Goal: Information Seeking & Learning: Learn about a topic

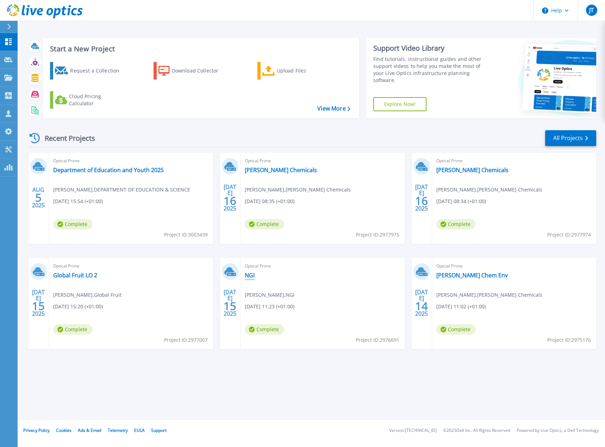
click at [250, 276] on link "NGI" at bounding box center [250, 275] width 10 height 7
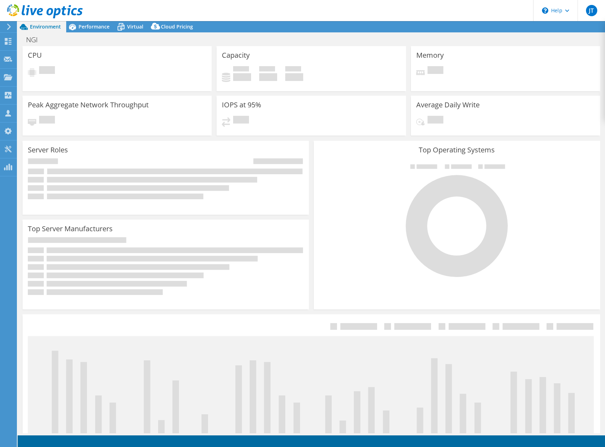
select select "USD"
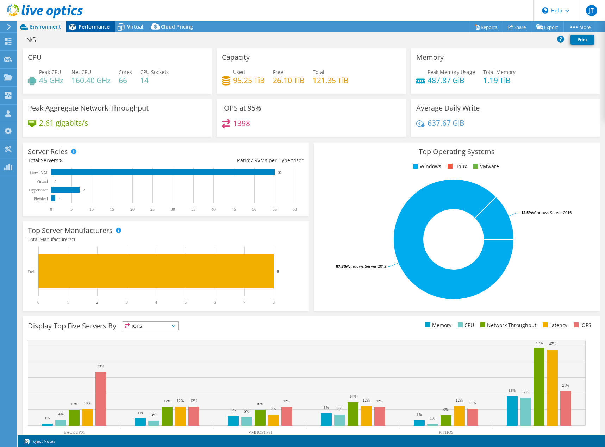
click at [95, 28] on span "Performance" at bounding box center [94, 26] width 31 height 7
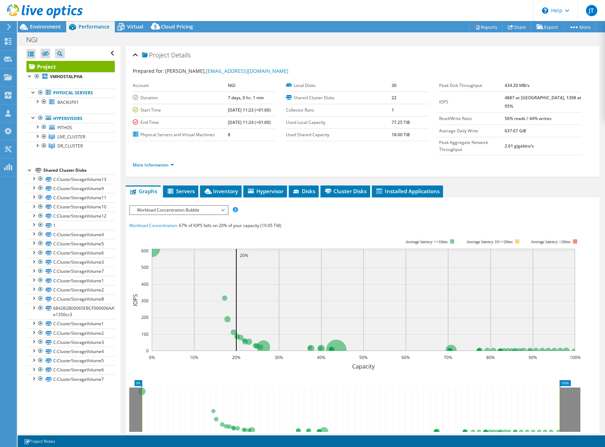
click at [225, 206] on span "Workload Concentration Bubble" at bounding box center [179, 210] width 98 height 8
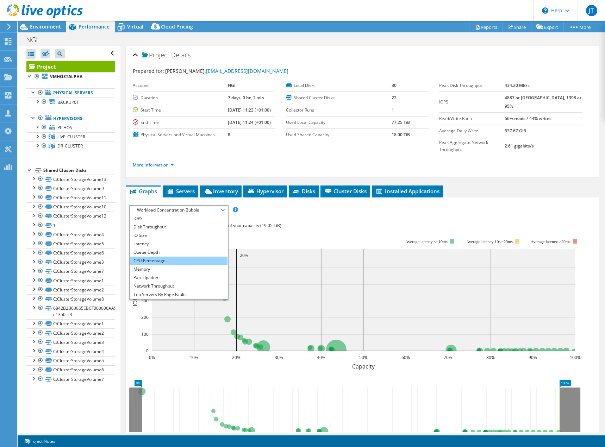
click at [158, 257] on li "CPU Percentage" at bounding box center [179, 261] width 98 height 8
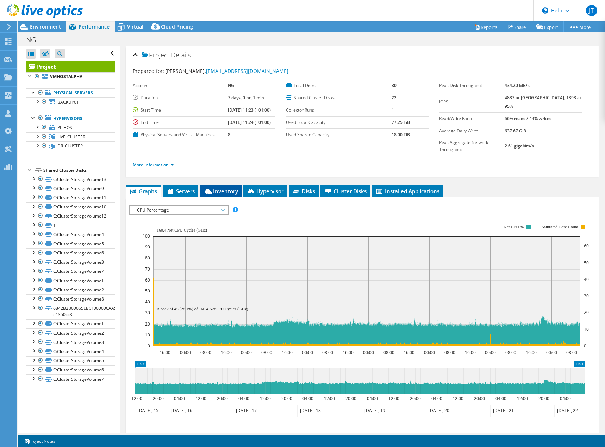
click at [218, 188] on span "Inventory" at bounding box center [221, 191] width 35 height 7
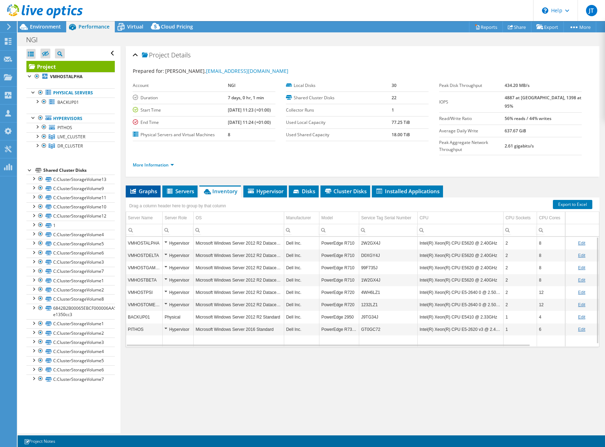
click at [143, 188] on span "Graphs" at bounding box center [143, 191] width 28 height 7
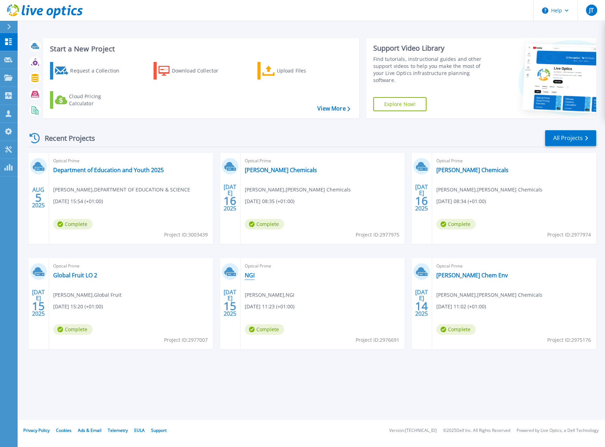
click at [249, 274] on link "NGI" at bounding box center [250, 275] width 10 height 7
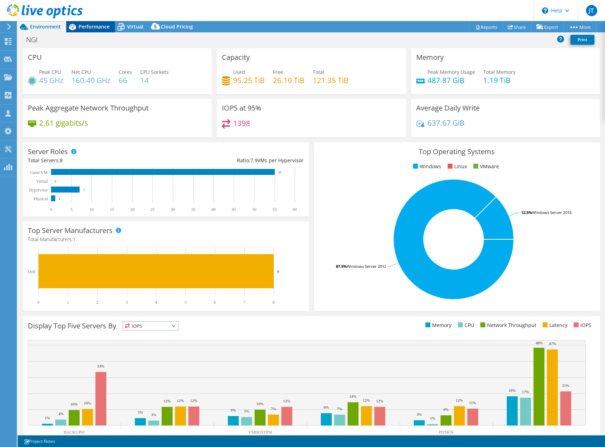
click at [88, 27] on span "Performance" at bounding box center [94, 26] width 31 height 7
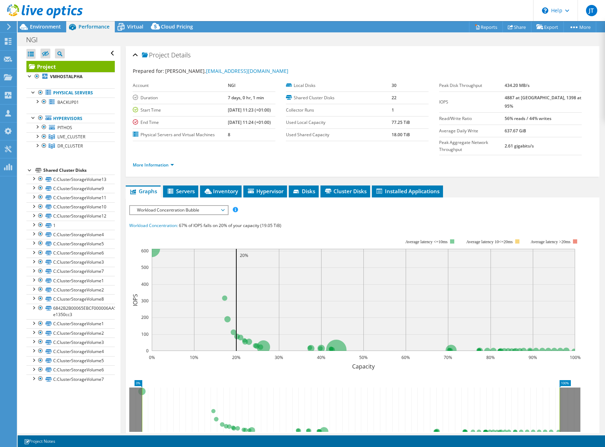
click at [221, 206] on span "Workload Concentration Bubble" at bounding box center [178, 210] width 91 height 8
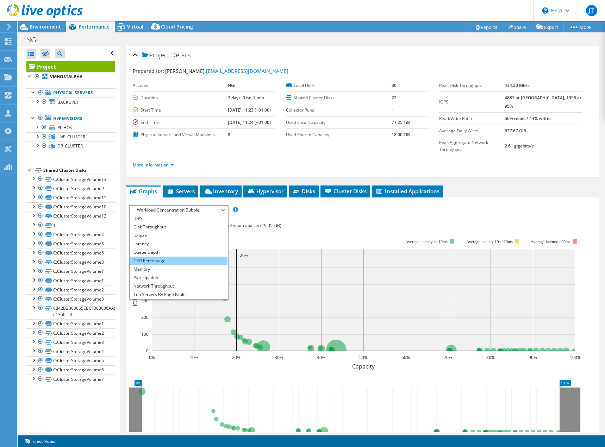
click at [164, 257] on li "CPU Percentage" at bounding box center [179, 261] width 98 height 8
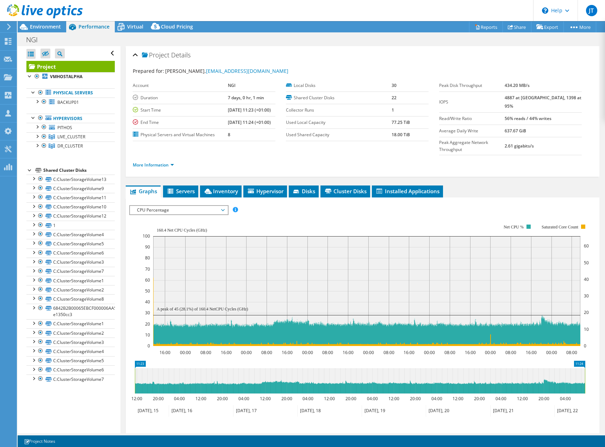
click at [224, 209] on icon at bounding box center [223, 210] width 4 height 2
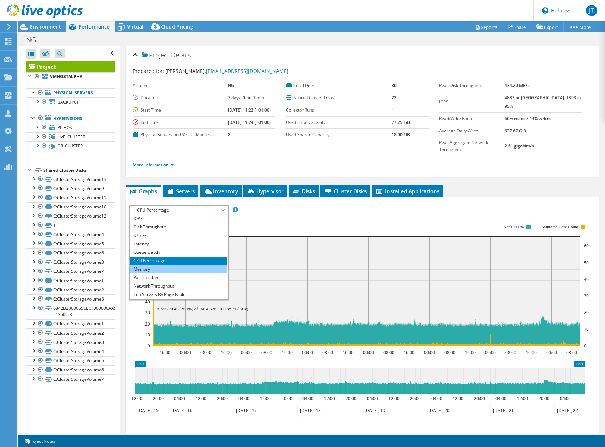
click at [168, 265] on li "Memory" at bounding box center [179, 269] width 98 height 8
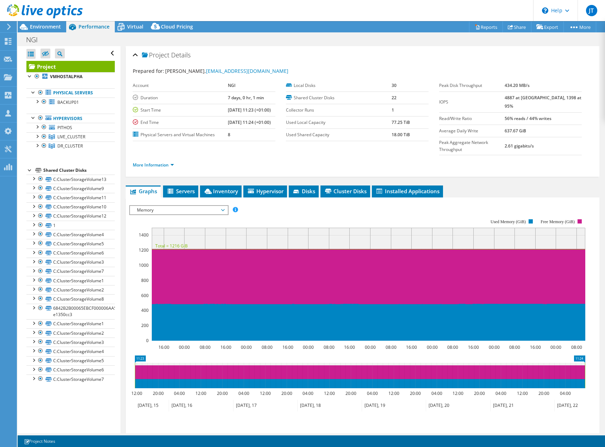
click at [224, 206] on span "Memory" at bounding box center [178, 210] width 91 height 8
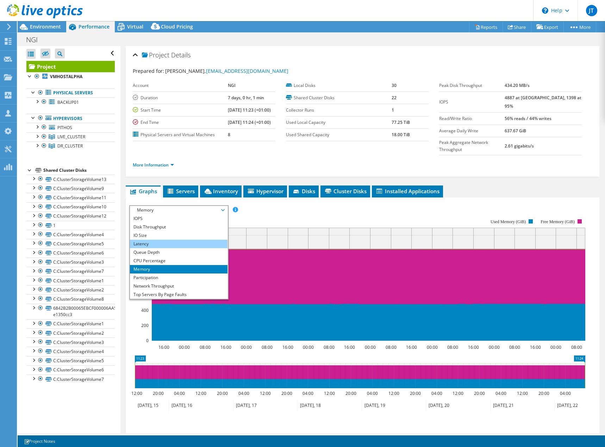
click at [146, 240] on li "Latency" at bounding box center [179, 244] width 98 height 8
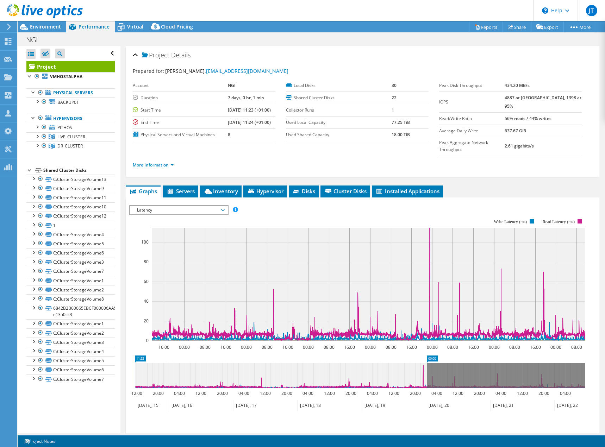
drag, startPoint x: 585, startPoint y: 363, endPoint x: 427, endPoint y: 373, distance: 158.5
click at [427, 373] on rect at bounding box center [427, 375] width 3 height 25
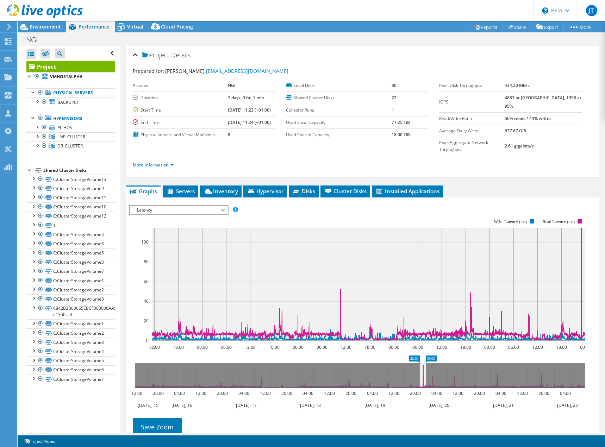
drag, startPoint x: 134, startPoint y: 362, endPoint x: 419, endPoint y: 369, distance: 284.7
click at [419, 369] on rect at bounding box center [419, 375] width 3 height 25
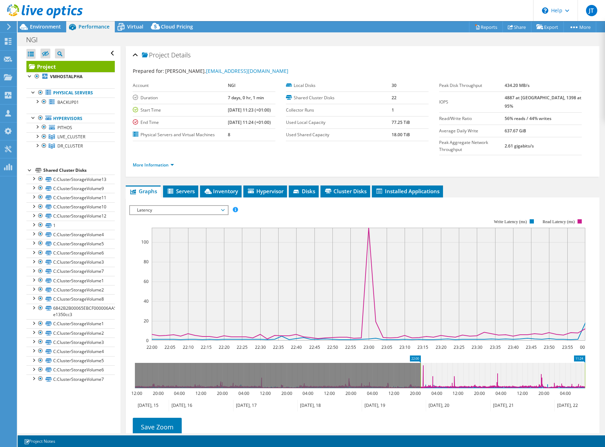
drag, startPoint x: 426, startPoint y: 364, endPoint x: 476, endPoint y: 366, distance: 50.0
click at [586, 365] on rect at bounding box center [585, 375] width 3 height 25
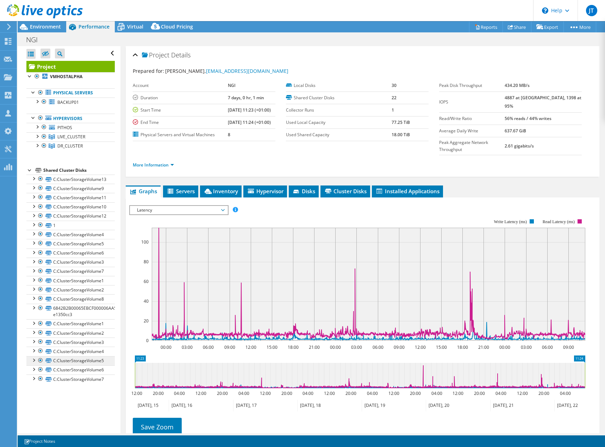
drag, startPoint x: 419, startPoint y: 363, endPoint x: 105, endPoint y: 359, distance: 314.2
click at [105, 359] on div "Open All Close All Hide Excluded Nodes Project Tree Filter" at bounding box center [312, 239] width 588 height 387
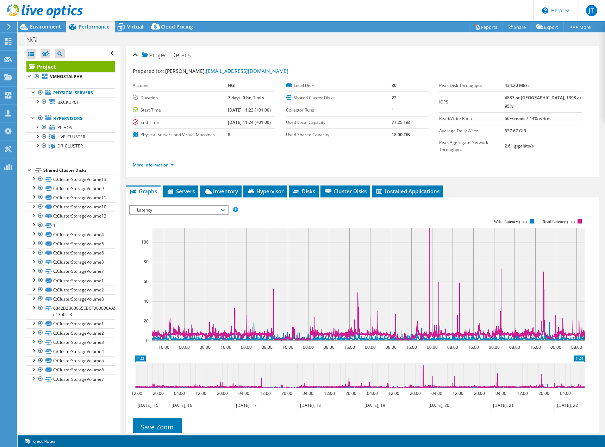
click at [223, 206] on span "Latency" at bounding box center [178, 210] width 91 height 8
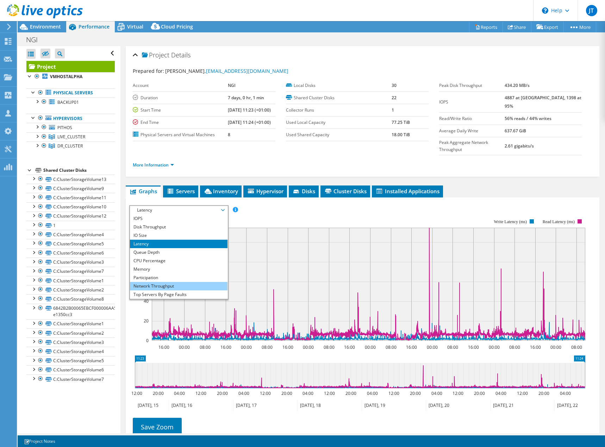
click at [160, 282] on li "Network Throughput" at bounding box center [179, 286] width 98 height 8
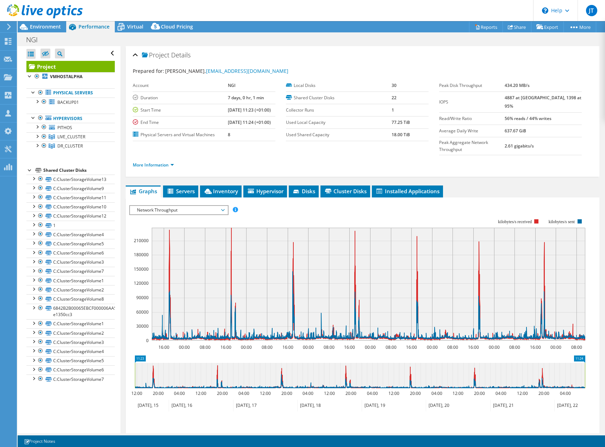
click at [221, 206] on span "Network Throughput" at bounding box center [178, 210] width 91 height 8
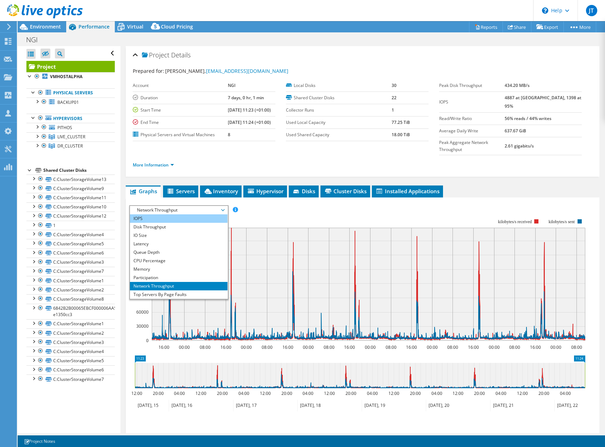
click at [144, 215] on li "IOPS" at bounding box center [179, 219] width 98 height 8
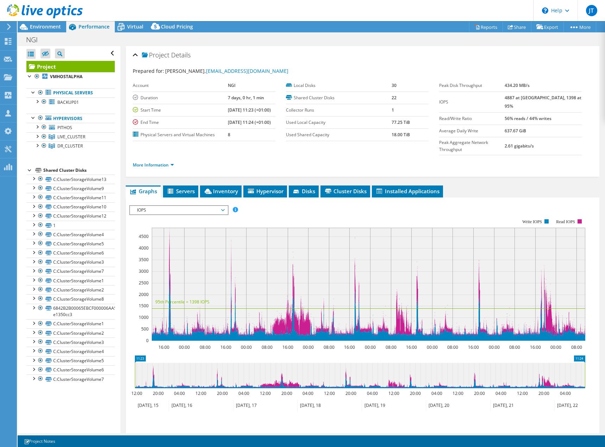
drag, startPoint x: 529, startPoint y: 99, endPoint x: 517, endPoint y: 98, distance: 12.3
click at [517, 98] on tr "IOPS 4887 at Peak, 1398 at 95%" at bounding box center [510, 102] width 143 height 21
click at [181, 188] on span "Servers" at bounding box center [181, 191] width 28 height 7
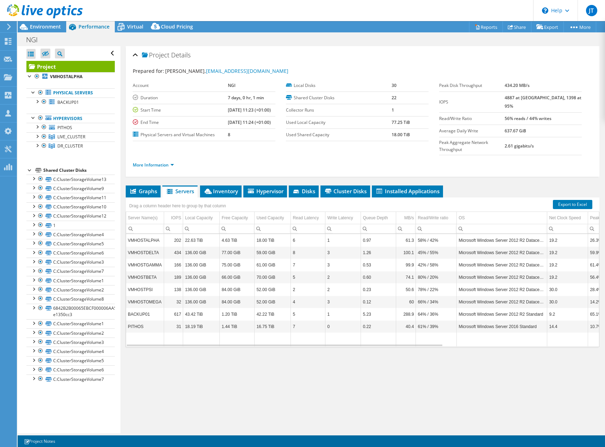
click at [420, 333] on div "Graphs Servers Inventory Hypervisor Disks Cluster Disks Installed Applications …" at bounding box center [363, 274] width 474 height 176
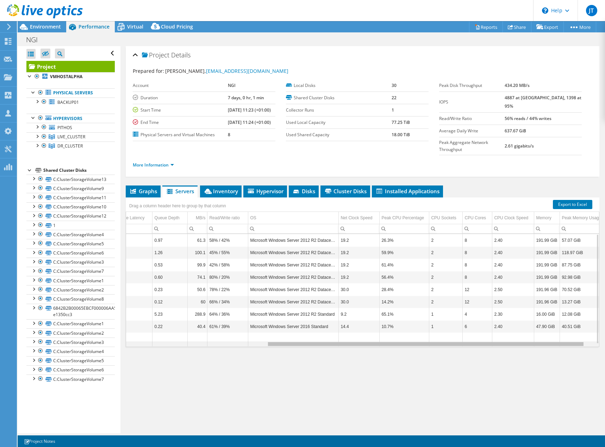
scroll to position [0, 207]
drag, startPoint x: 395, startPoint y: 328, endPoint x: 548, endPoint y: 332, distance: 152.6
click at [548, 332] on body "JT Channel Partner Jonathan Temple jtemple@pfh.ie P.F.H. COMPUTER SYSTEMS (CORK…" at bounding box center [302, 223] width 605 height 447
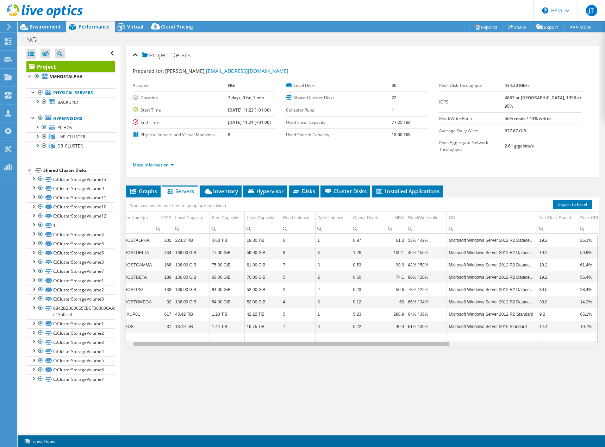
scroll to position [0, 0]
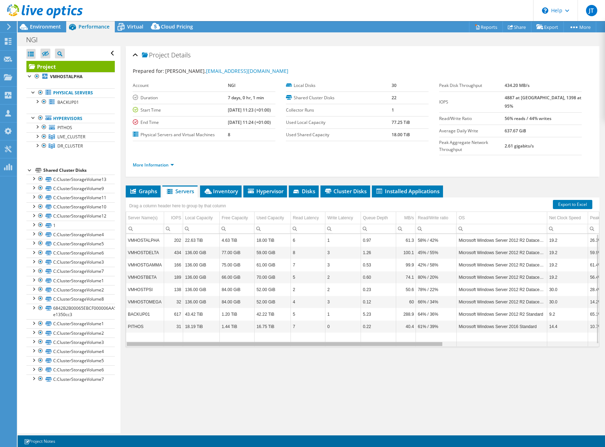
drag, startPoint x: 366, startPoint y: 331, endPoint x: 194, endPoint y: 331, distance: 171.2
click at [194, 331] on body "JT Channel Partner Jonathan Temple jtemple@pfh.ie P.F.H. COMPUTER SYSTEMS (CORK…" at bounding box center [302, 223] width 605 height 447
click at [218, 188] on span "Inventory" at bounding box center [221, 191] width 35 height 7
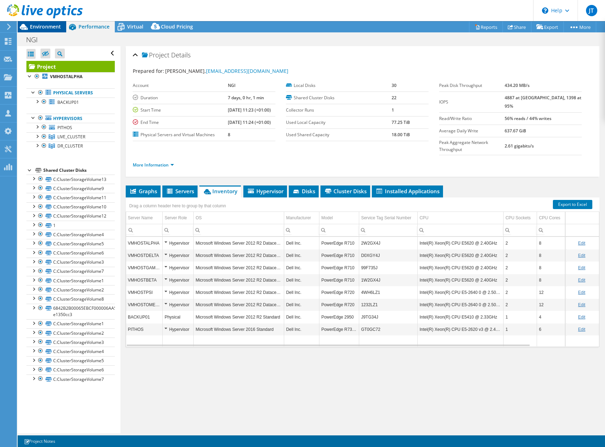
click at [48, 26] on span "Environment" at bounding box center [45, 26] width 31 height 7
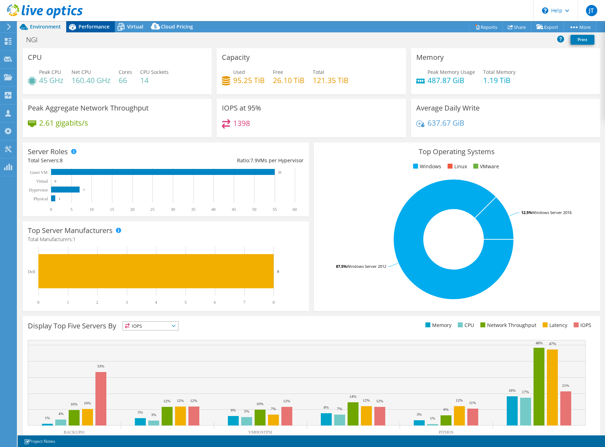
click at [87, 24] on span "Performance" at bounding box center [94, 26] width 31 height 7
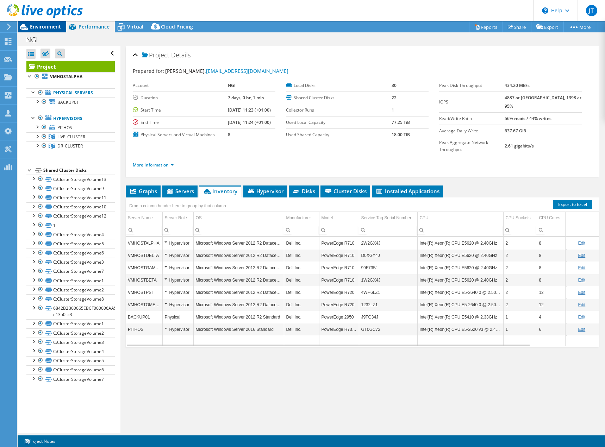
click at [37, 24] on span "Environment" at bounding box center [45, 26] width 31 height 7
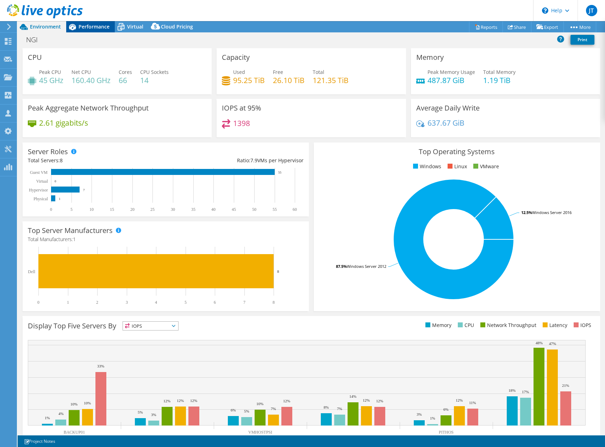
click at [88, 27] on span "Performance" at bounding box center [94, 26] width 31 height 7
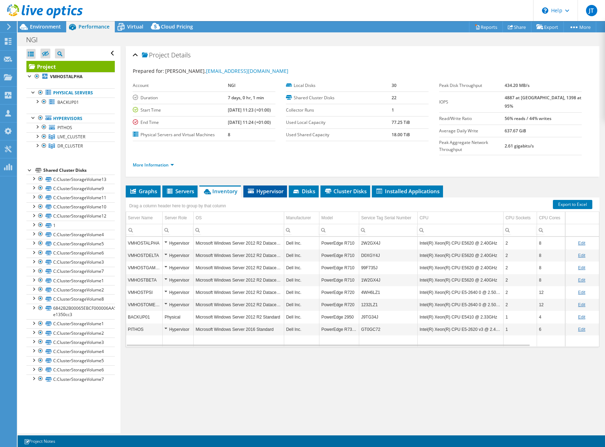
click at [268, 188] on span "Hypervisor" at bounding box center [265, 191] width 37 height 7
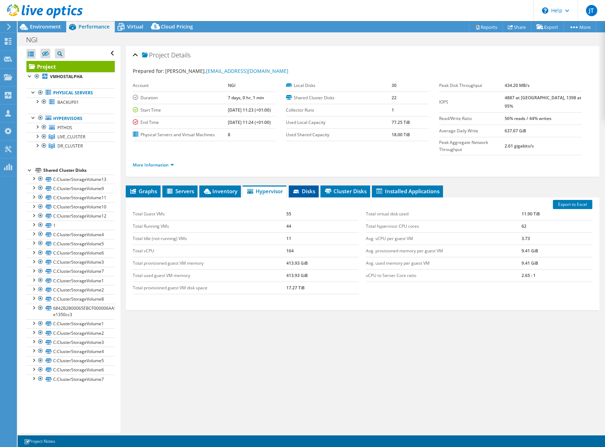
click at [304, 188] on span "Disks" at bounding box center [303, 191] width 23 height 7
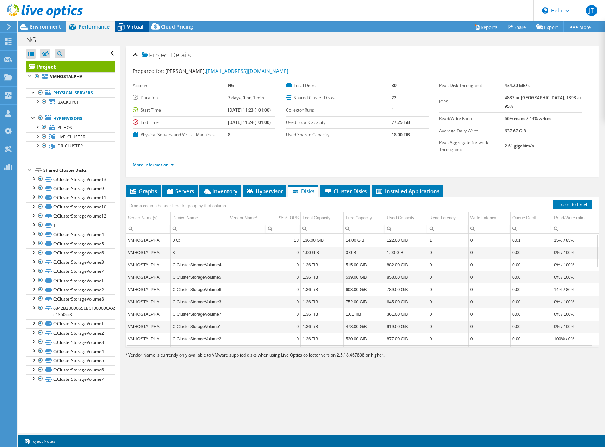
click at [130, 26] on span "Virtual" at bounding box center [135, 26] width 16 height 7
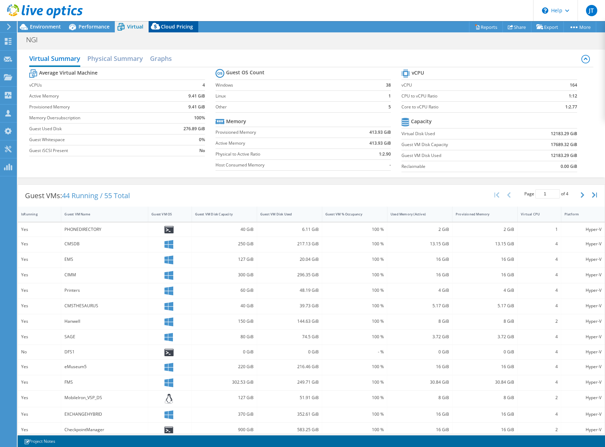
click at [172, 29] on span "Cloud Pricing" at bounding box center [177, 26] width 32 height 7
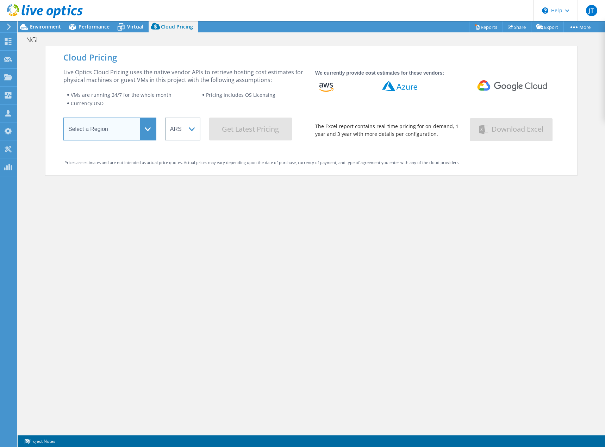
click at [142, 126] on select "Select a Region Asia Pacific (Hong Kong) Asia Pacific (Mumbai) Asia Pacific (Se…" at bounding box center [109, 129] width 93 height 23
select select "EULondon"
click at [63, 120] on select "Select a Region Asia Pacific (Hong Kong) Asia Pacific (Mumbai) Asia Pacific (Se…" at bounding box center [109, 129] width 93 height 23
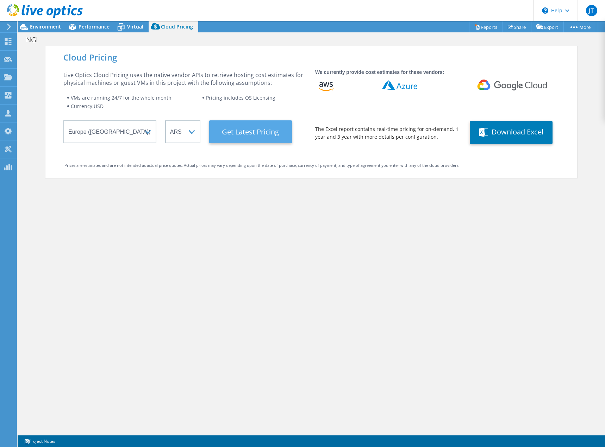
click at [244, 132] on Latest "Get Latest Pricing" at bounding box center [250, 131] width 83 height 23
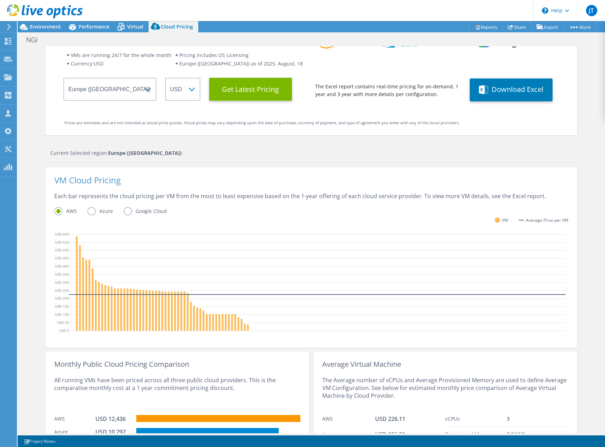
scroll to position [93, 0]
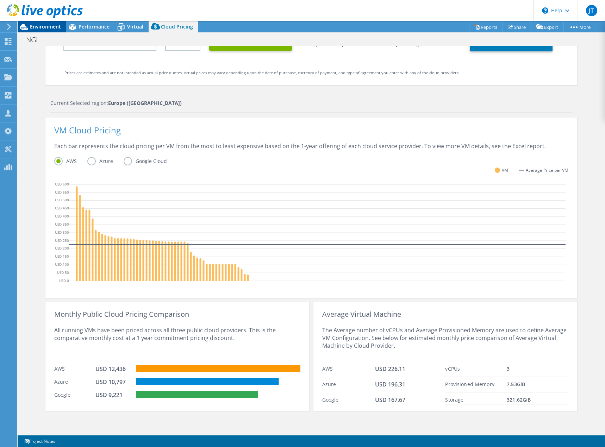
click at [40, 31] on div "Environment" at bounding box center [42, 26] width 49 height 11
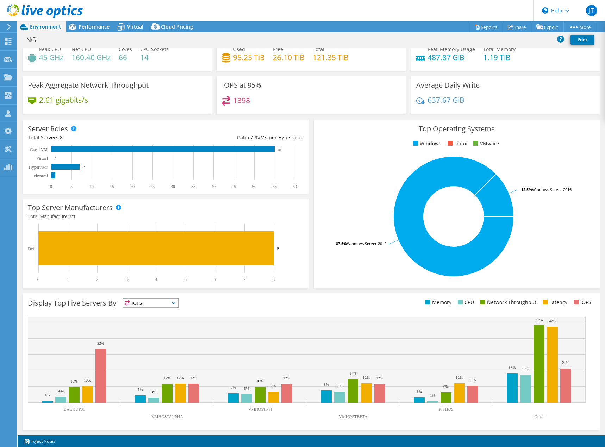
scroll to position [23, 0]
click at [125, 25] on icon at bounding box center [121, 27] width 12 height 12
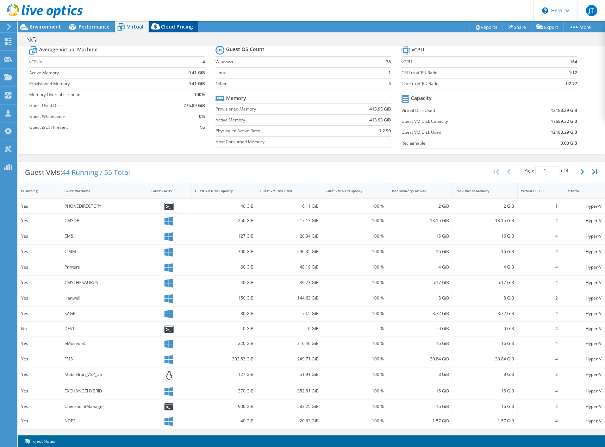
click at [169, 26] on span "Cloud Pricing" at bounding box center [177, 26] width 32 height 7
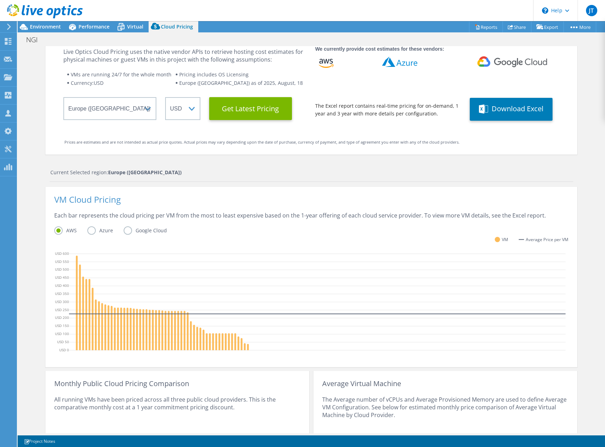
scroll to position [93, 0]
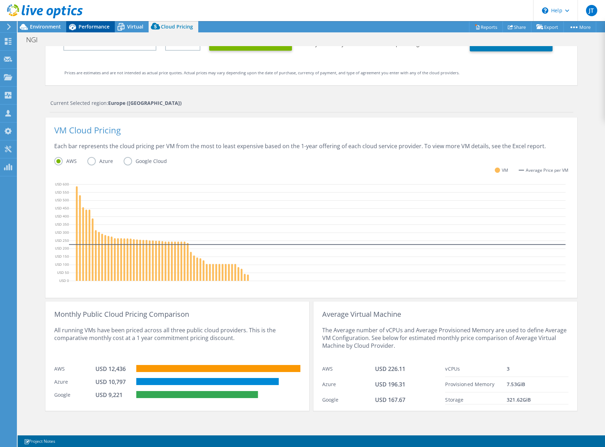
click at [80, 27] on span "Performance" at bounding box center [94, 26] width 31 height 7
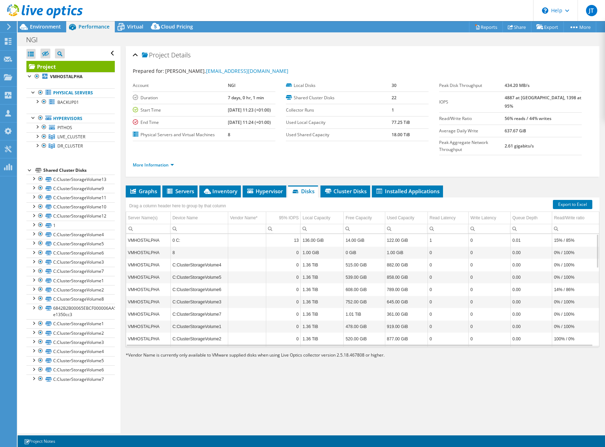
scroll to position [0, 0]
click at [144, 188] on span "Graphs" at bounding box center [143, 191] width 28 height 7
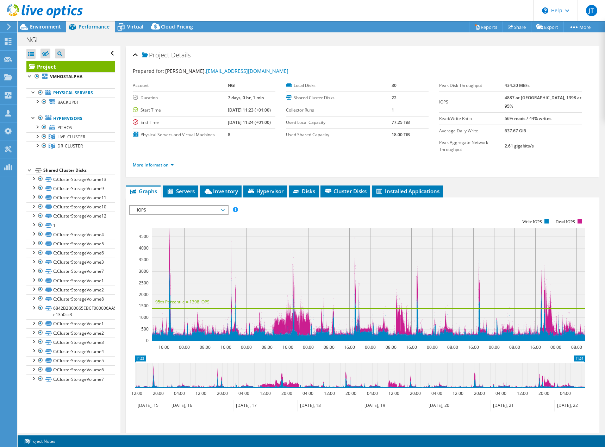
click at [220, 206] on span "IOPS" at bounding box center [178, 210] width 91 height 8
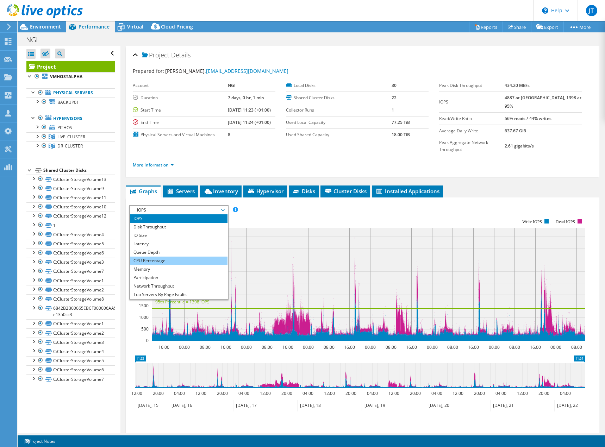
click at [169, 257] on li "CPU Percentage" at bounding box center [179, 261] width 98 height 8
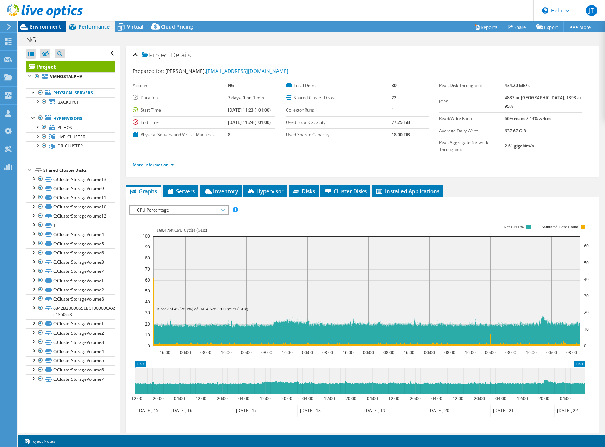
click at [36, 30] on div "Environment" at bounding box center [42, 26] width 49 height 11
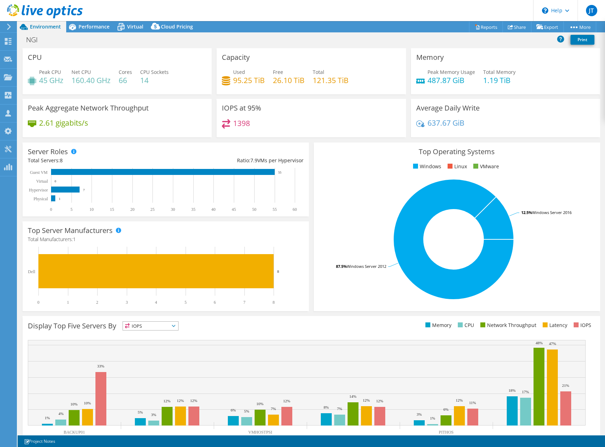
select select "EULondon"
select select "USD"
click at [92, 24] on span "Performance" at bounding box center [94, 26] width 31 height 7
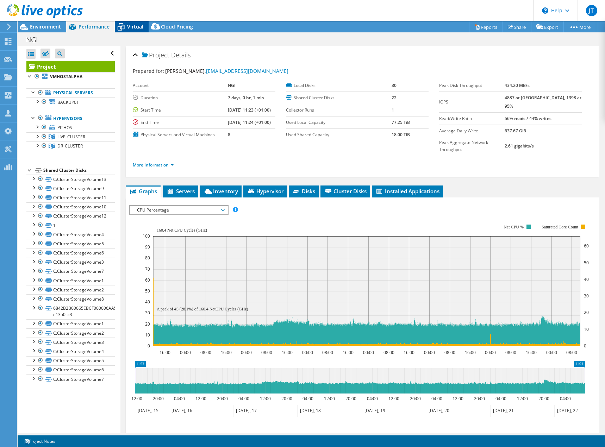
click at [139, 28] on span "Virtual" at bounding box center [135, 26] width 16 height 7
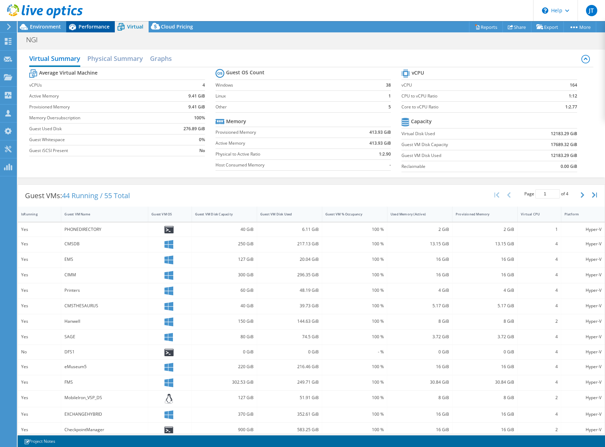
click at [85, 30] on div "Performance" at bounding box center [90, 26] width 49 height 11
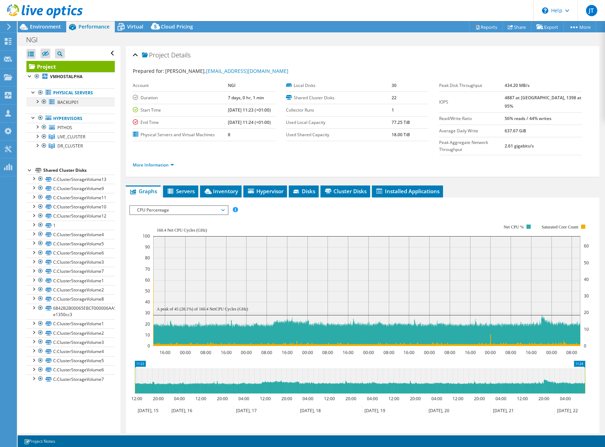
click at [37, 102] on div at bounding box center [36, 101] width 7 height 7
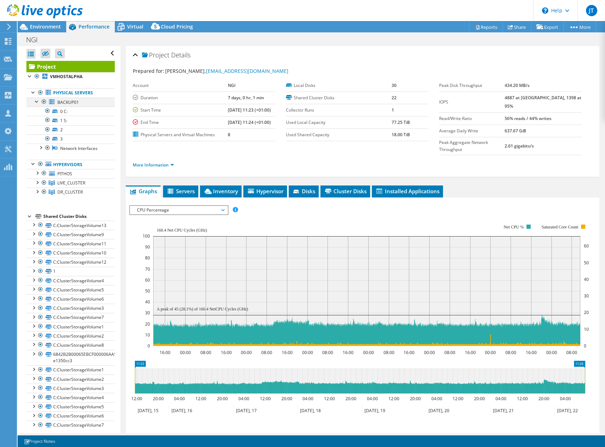
click at [37, 102] on div at bounding box center [36, 101] width 7 height 7
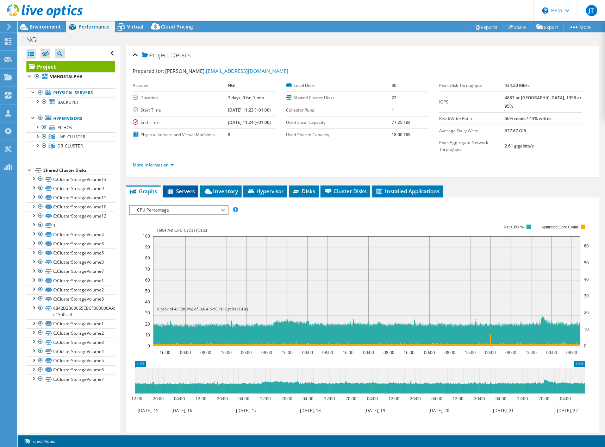
click at [185, 188] on span "Servers" at bounding box center [181, 191] width 28 height 7
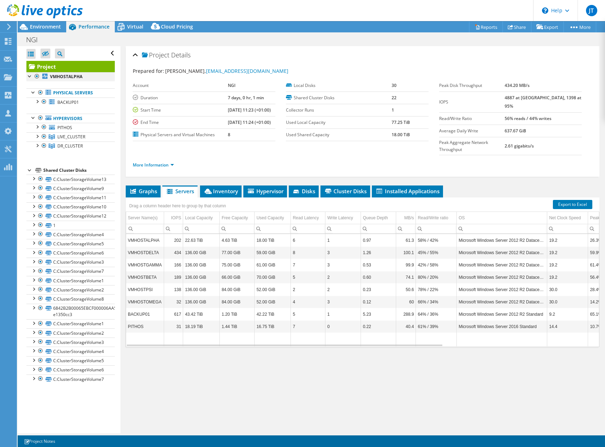
click at [35, 77] on div at bounding box center [36, 76] width 7 height 8
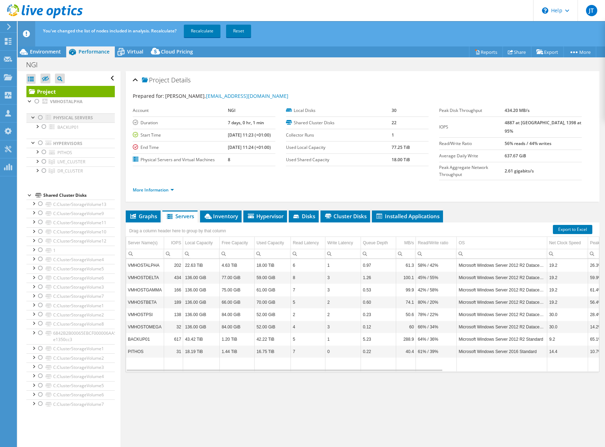
click at [39, 117] on div at bounding box center [40, 117] width 7 height 8
drag, startPoint x: 199, startPoint y: 29, endPoint x: 199, endPoint y: 35, distance: 6.7
click at [199, 29] on link "Recalculate" at bounding box center [202, 31] width 37 height 13
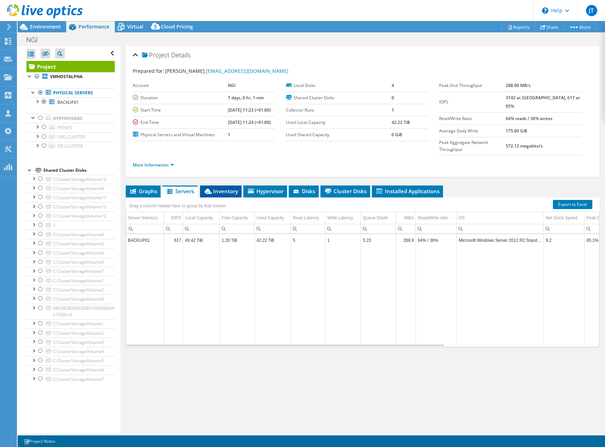
click at [224, 186] on li "Inventory" at bounding box center [221, 192] width 42 height 12
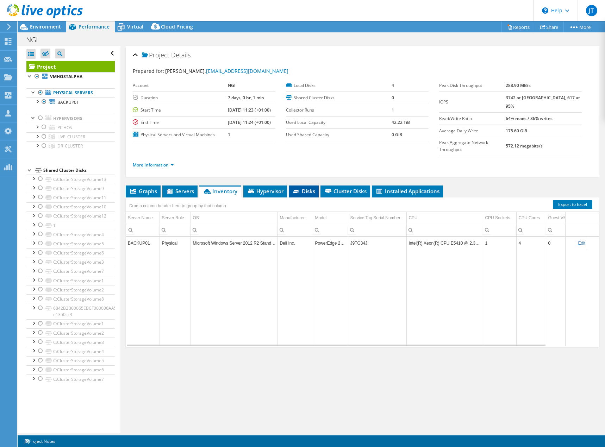
click at [303, 188] on span "Disks" at bounding box center [303, 191] width 23 height 7
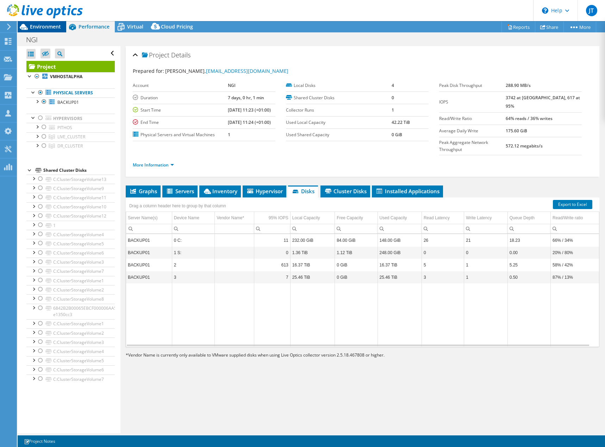
click at [39, 26] on span "Environment" at bounding box center [45, 26] width 31 height 7
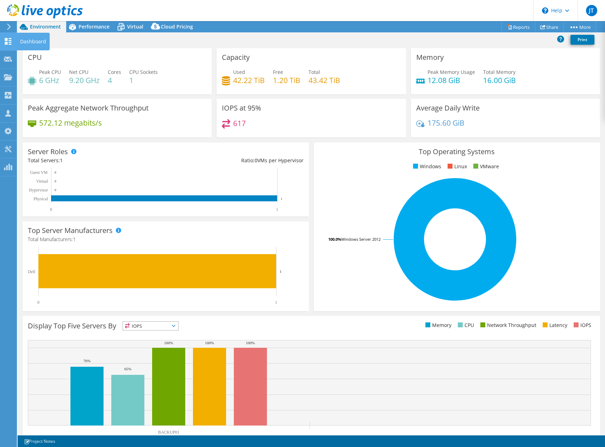
click at [6, 40] on use at bounding box center [8, 41] width 7 height 7
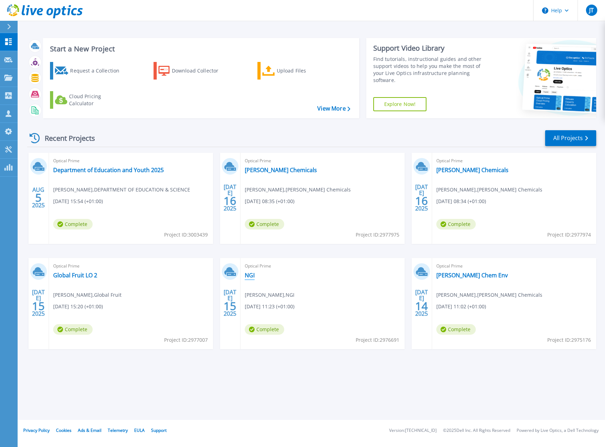
click at [250, 275] on link "NGI" at bounding box center [250, 275] width 10 height 7
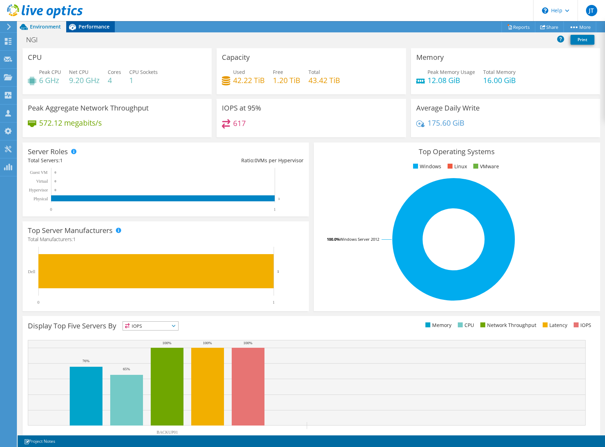
click at [87, 26] on span "Performance" at bounding box center [94, 26] width 31 height 7
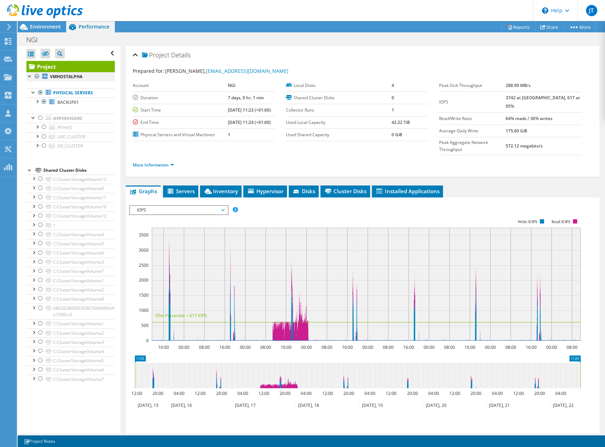
click at [38, 76] on div at bounding box center [36, 76] width 7 height 8
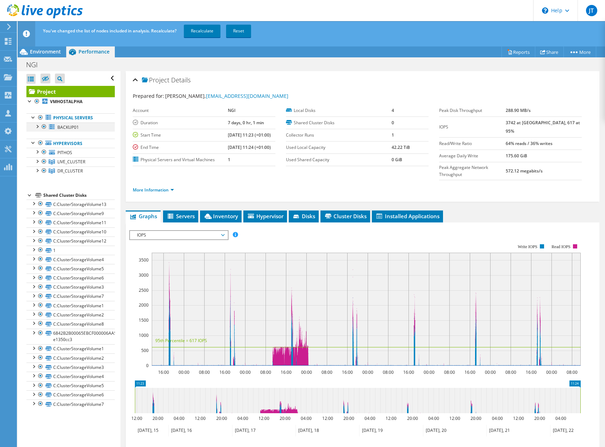
click at [42, 128] on div at bounding box center [44, 127] width 7 height 8
click at [192, 32] on link "Recalculate" at bounding box center [202, 31] width 37 height 13
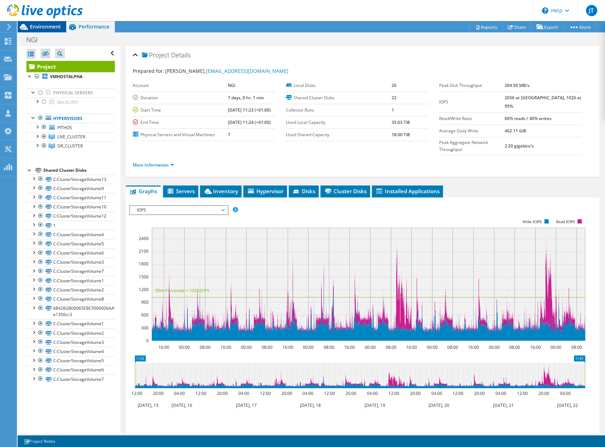
click at [44, 27] on span "Environment" at bounding box center [45, 26] width 31 height 7
